Goal: Download file/media

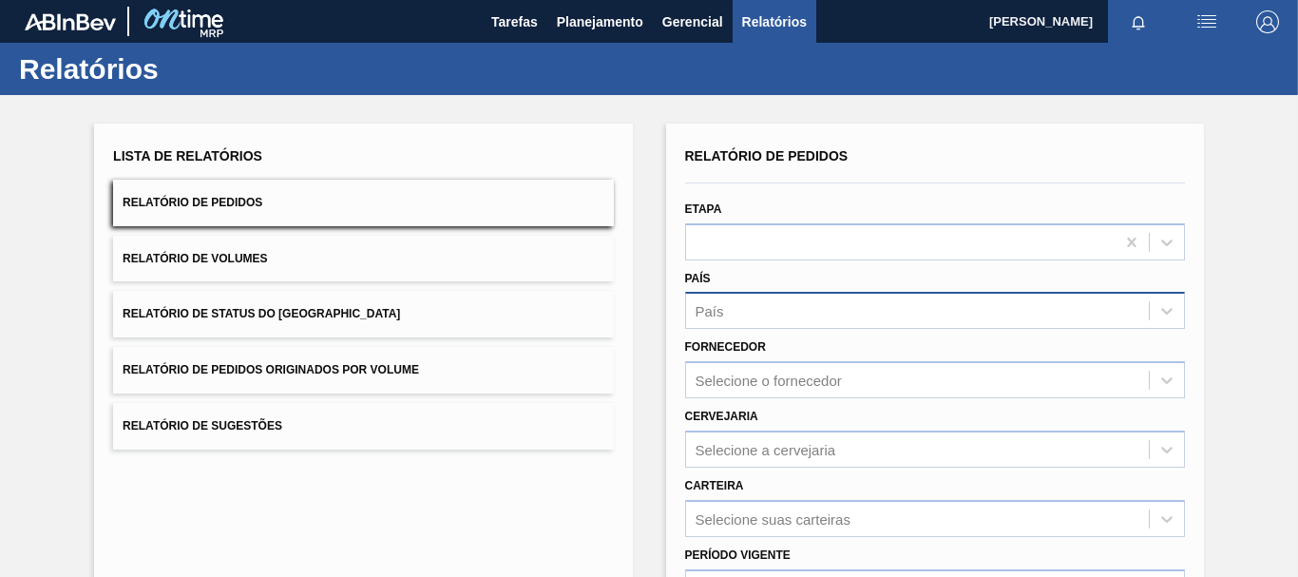
scroll to position [95, 0]
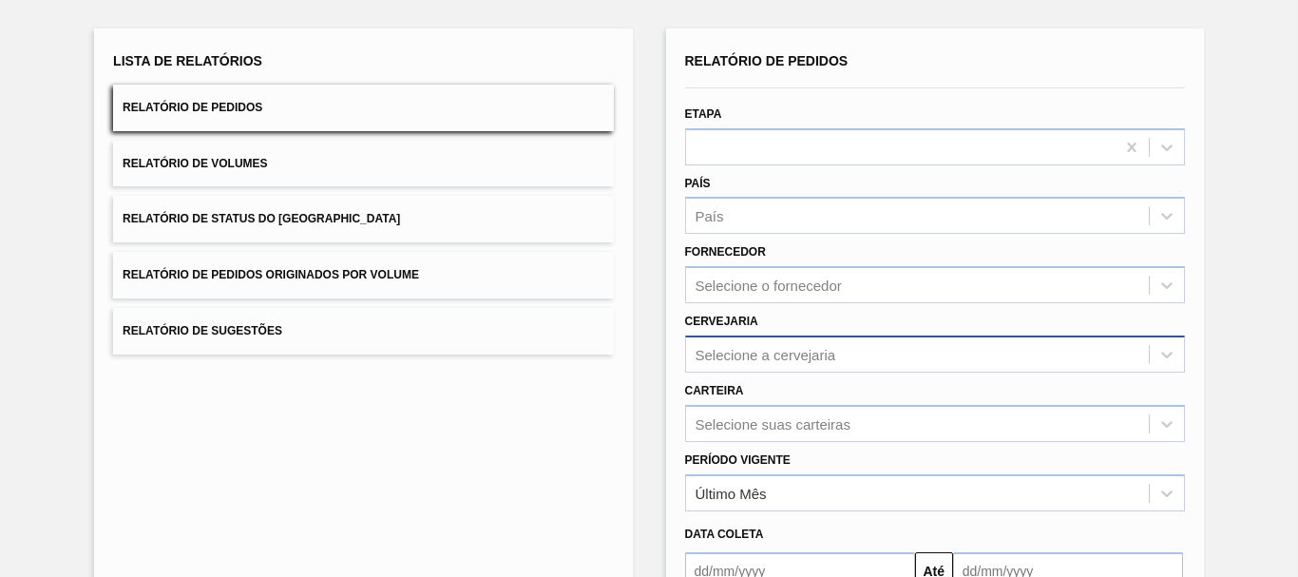
click at [776, 359] on div "Selecione a cervejaria" at bounding box center [765, 354] width 141 height 16
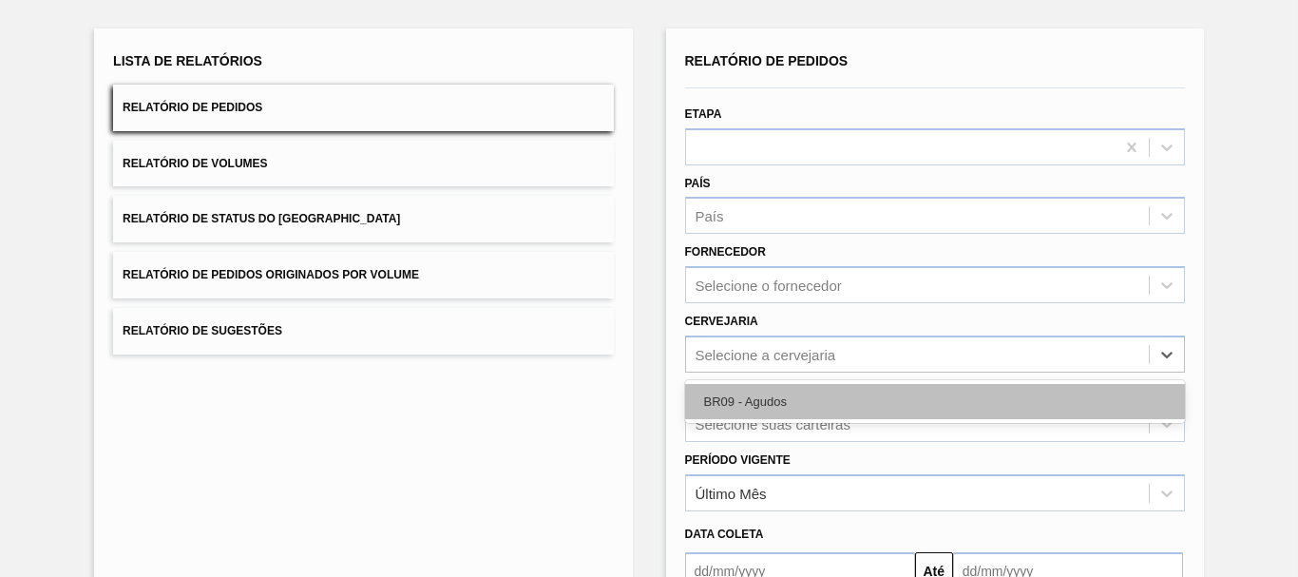
click at [771, 401] on div "BR09 - Agudos" at bounding box center [935, 401] width 500 height 35
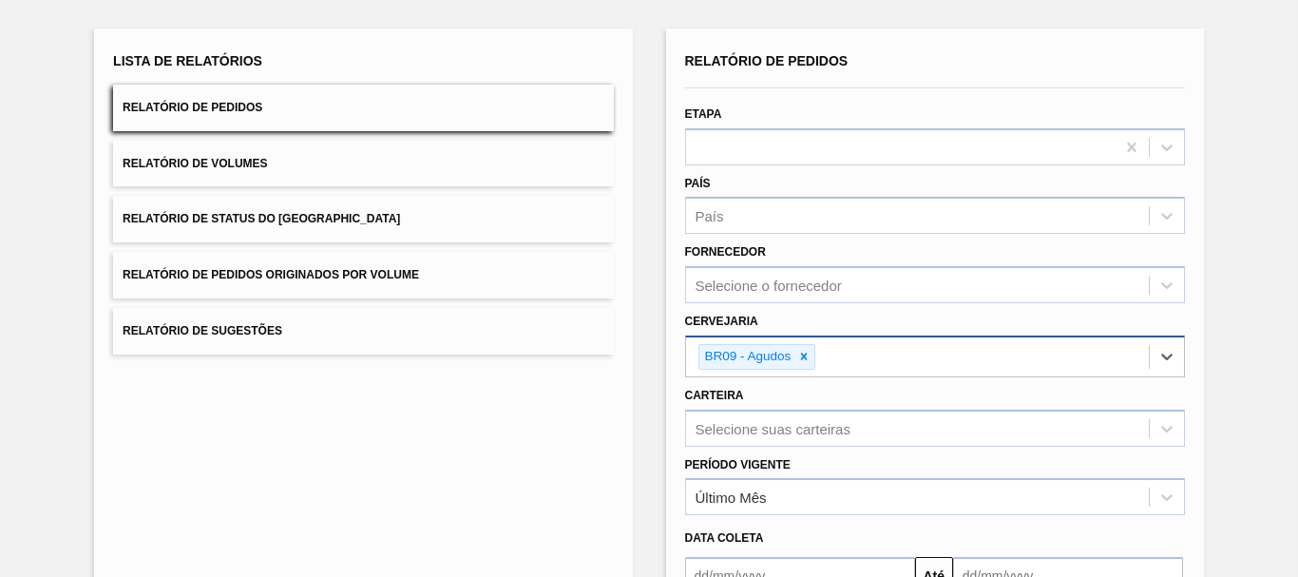
scroll to position [308, 0]
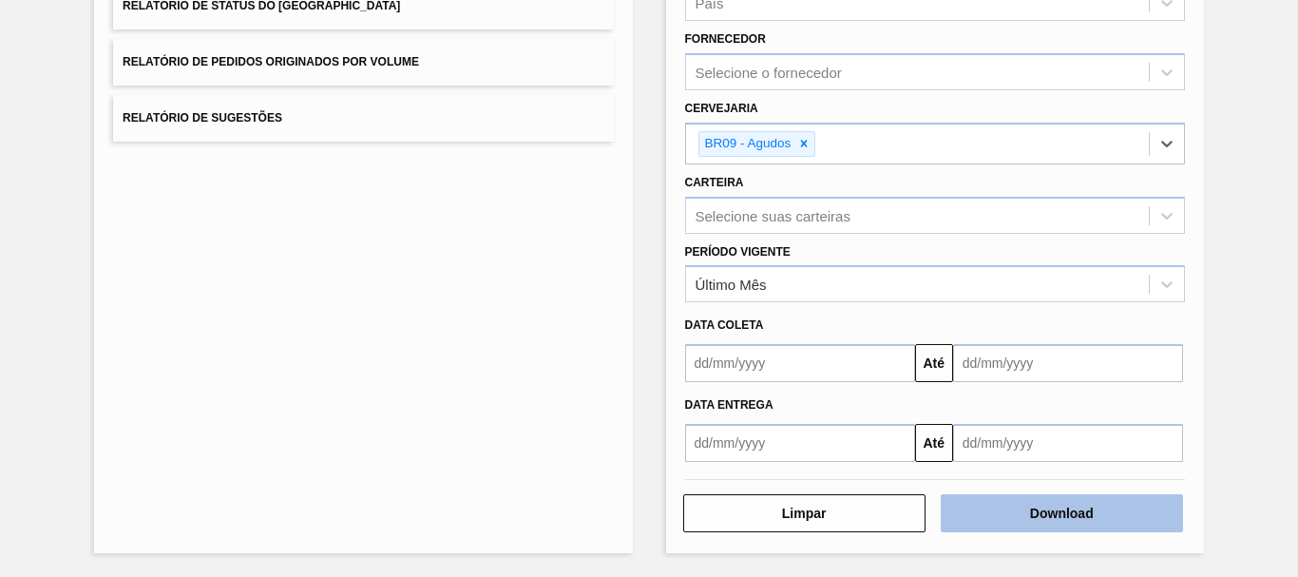
click at [1000, 531] on button "Download" at bounding box center [1061, 513] width 242 height 38
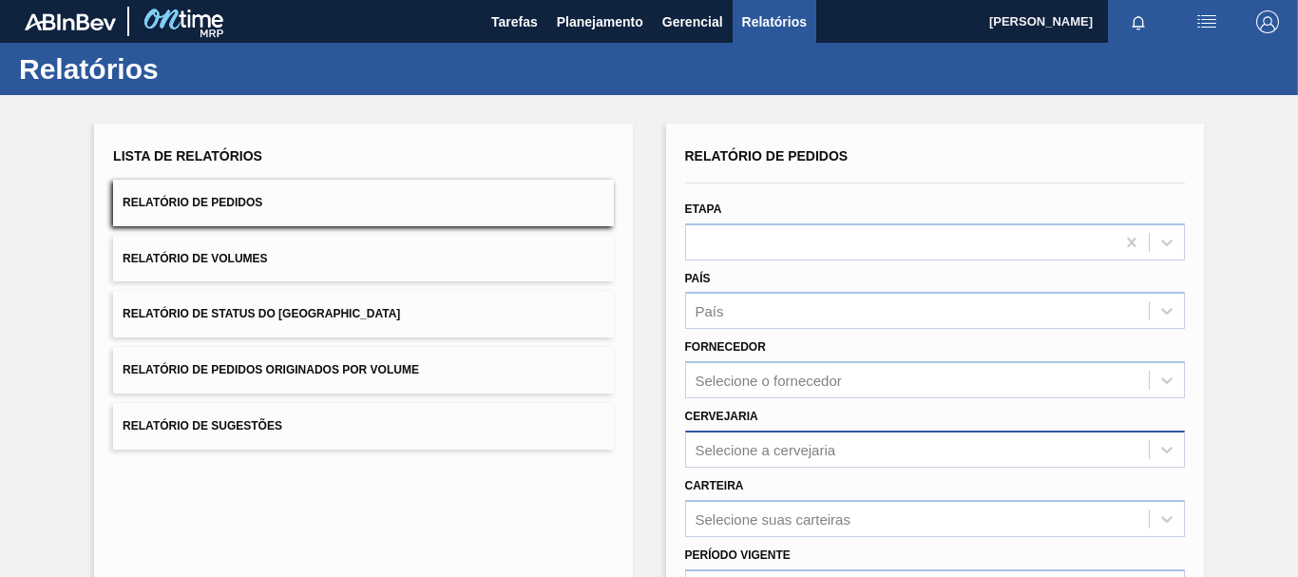
scroll to position [95, 0]
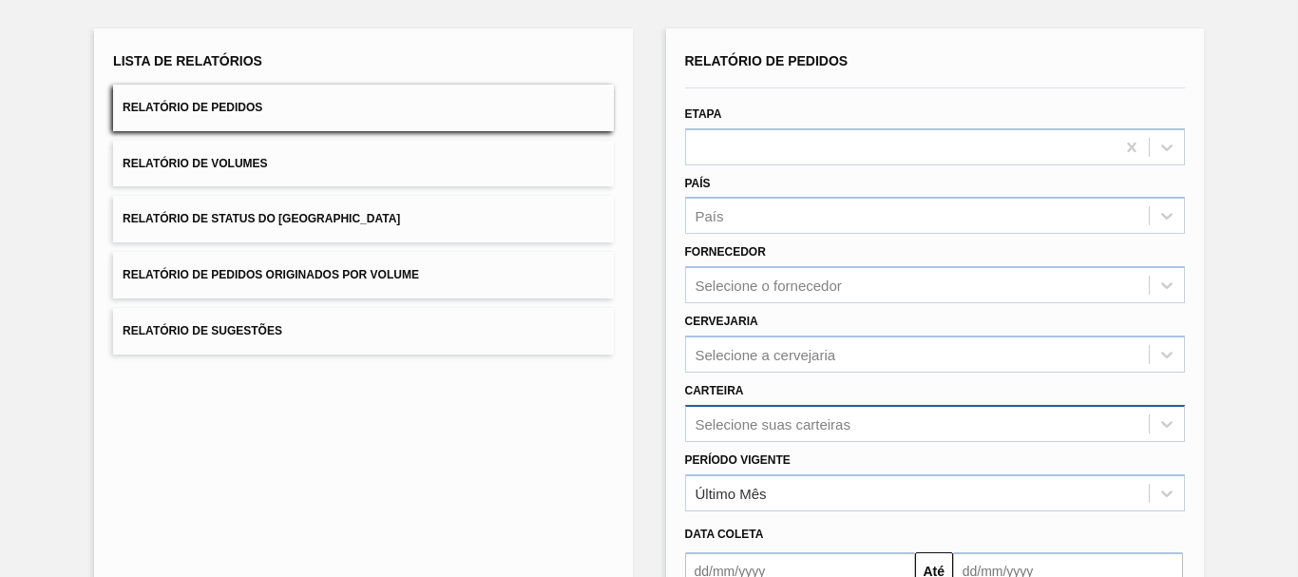
click at [764, 424] on div "Selecione suas carteiras" at bounding box center [935, 423] width 500 height 37
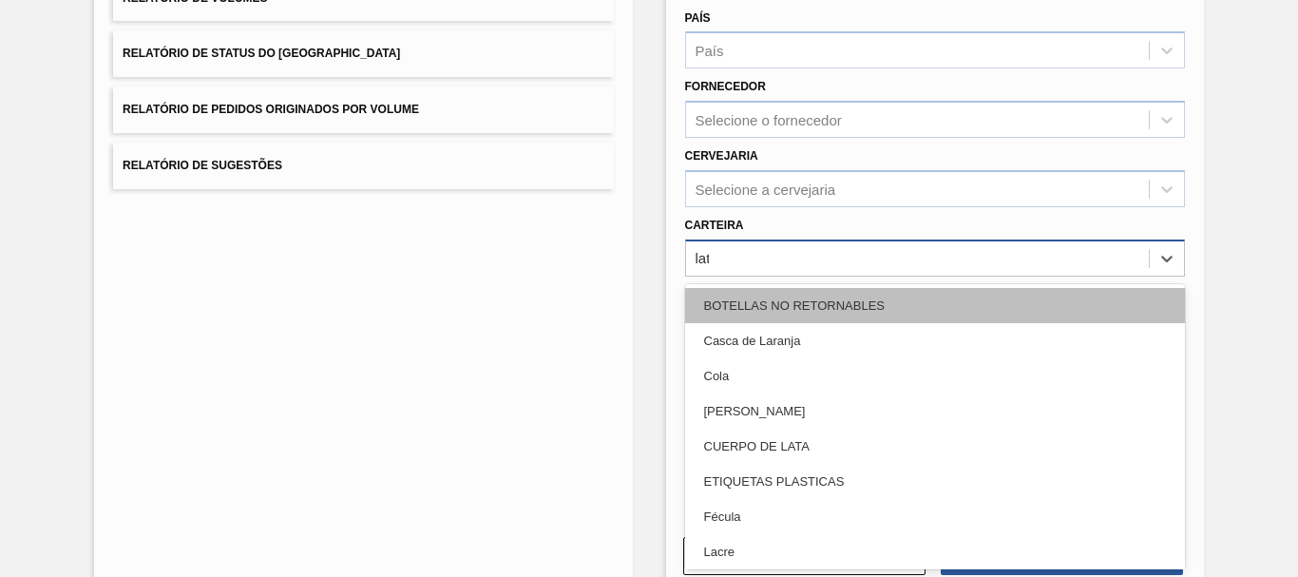
type input "lata"
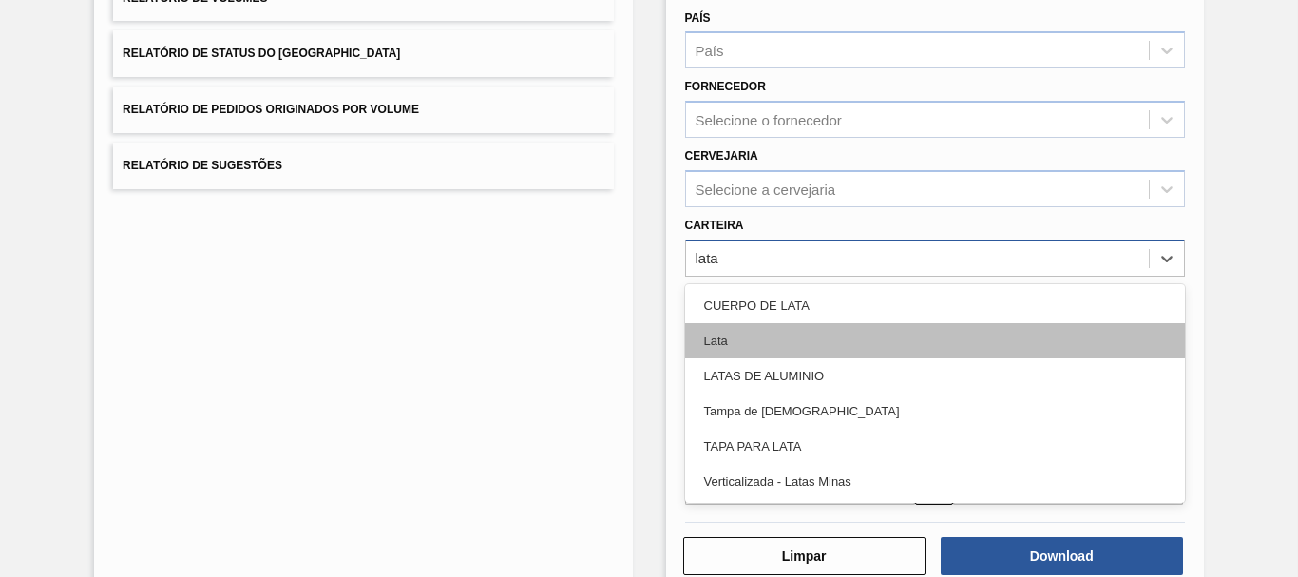
click at [741, 341] on div "Lata" at bounding box center [935, 340] width 500 height 35
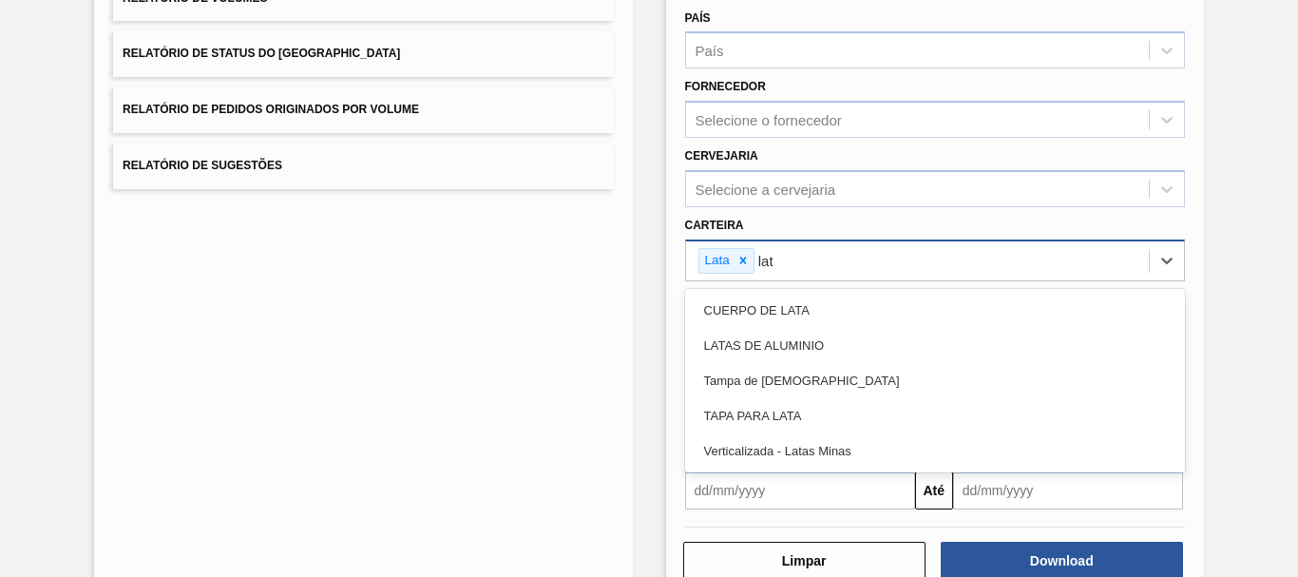
type input "lata"
click at [741, 341] on div "LATAS DE ALUMINIO" at bounding box center [935, 345] width 500 height 35
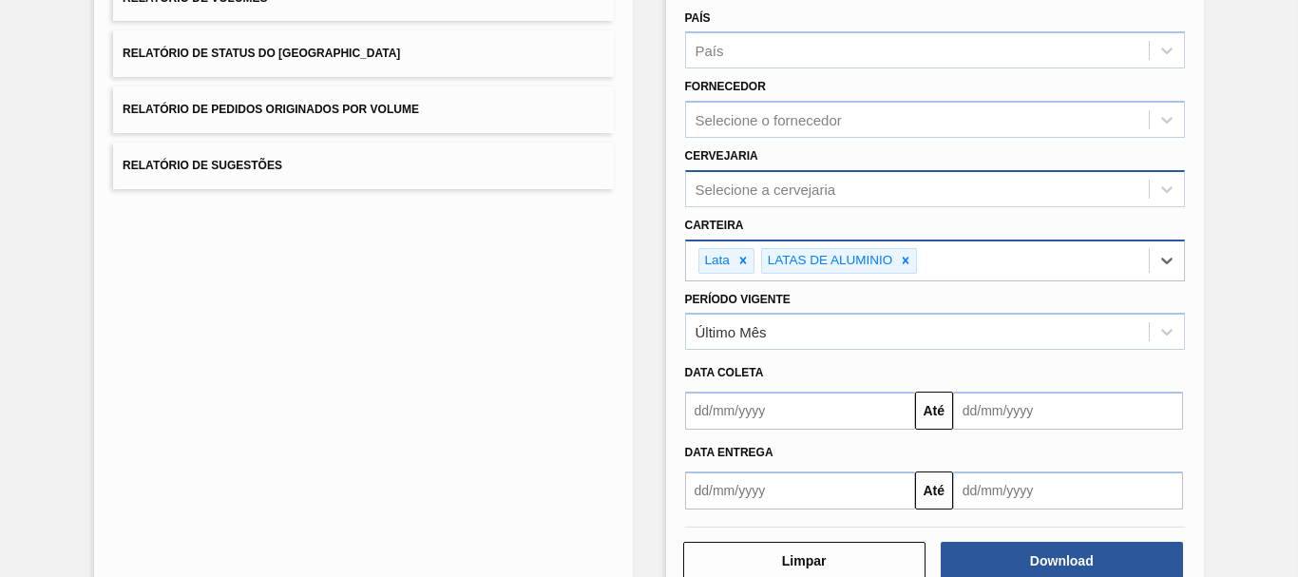
click at [759, 197] on div "Selecione a cervejaria" at bounding box center [765, 188] width 141 height 16
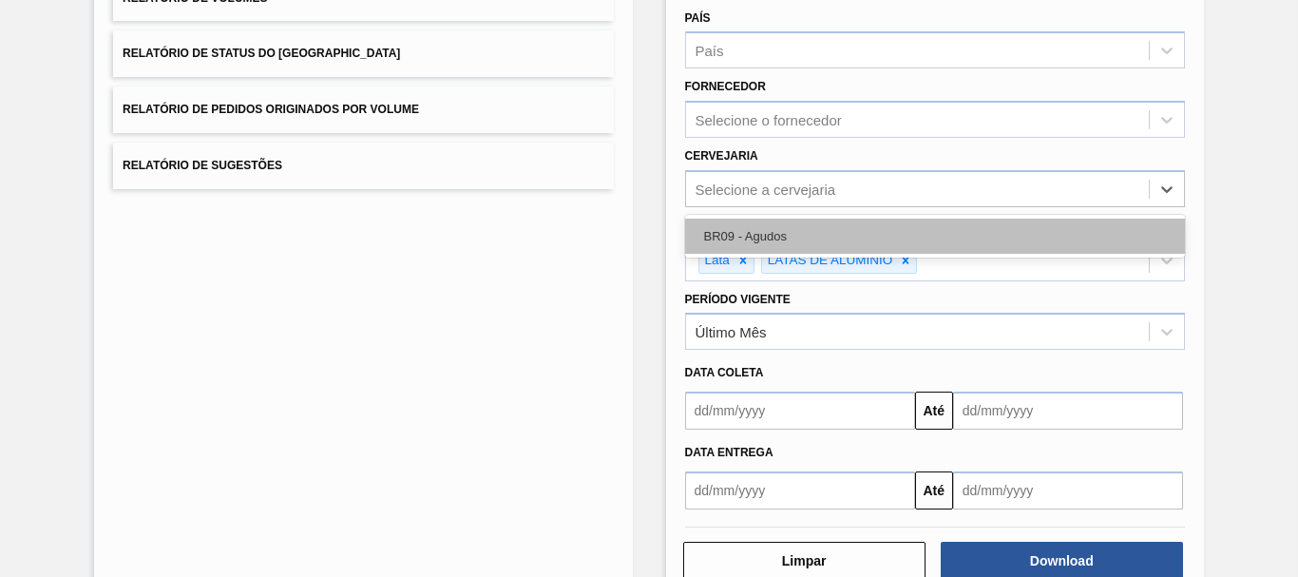
click at [753, 244] on div "BR09 - Agudos" at bounding box center [935, 235] width 500 height 35
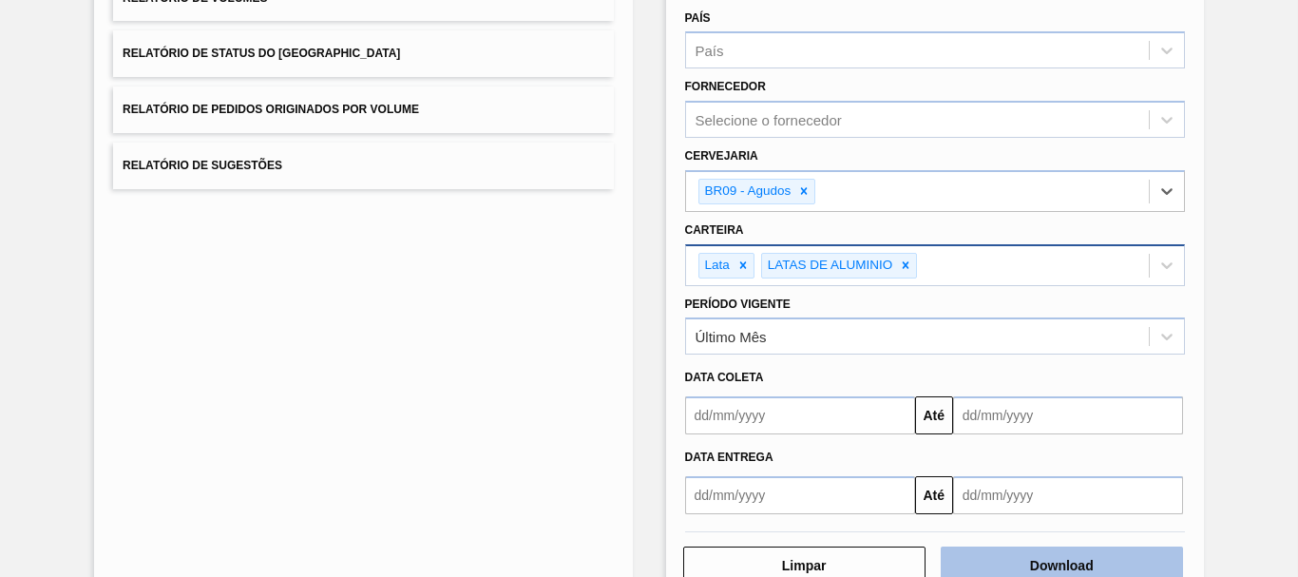
click at [987, 574] on button "Download" at bounding box center [1061, 565] width 242 height 38
